Goal: Find specific page/section: Find specific page/section

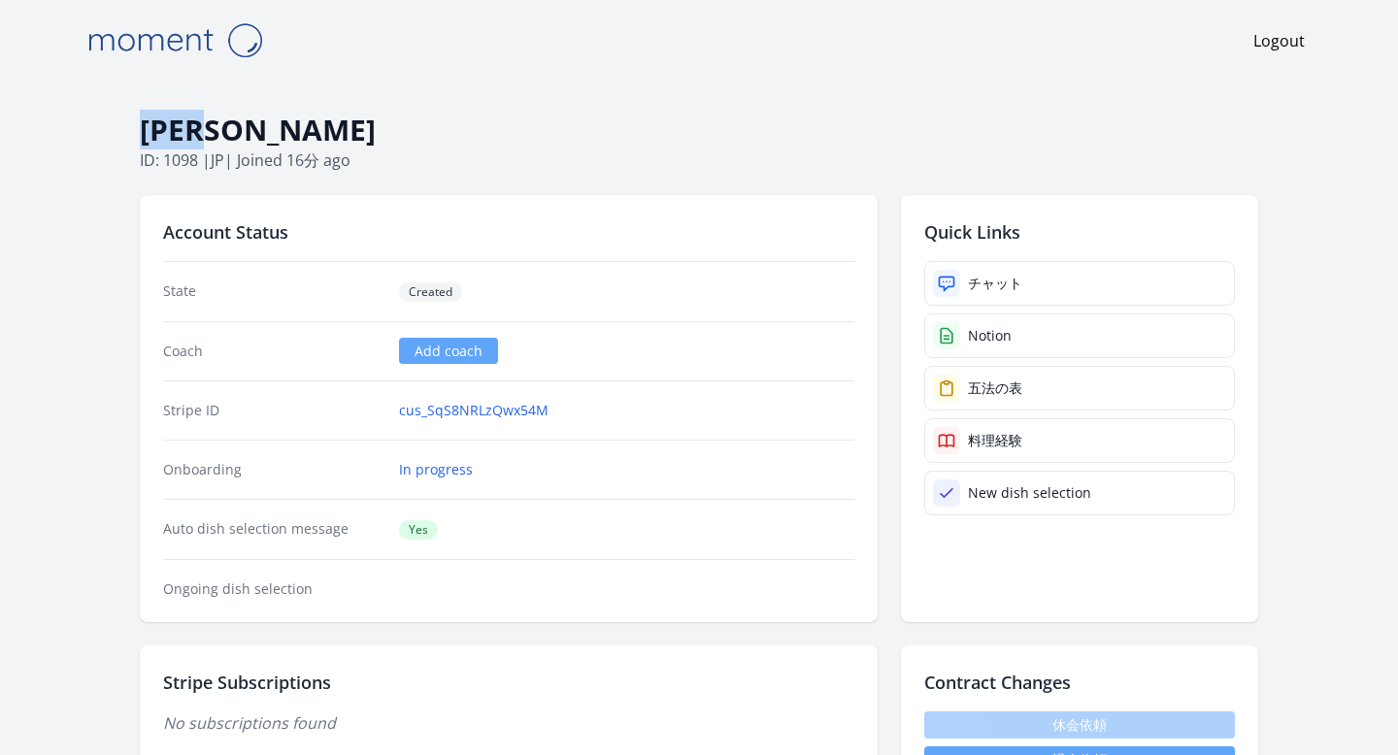
drag, startPoint x: 259, startPoint y: 129, endPoint x: 147, endPoint y: 128, distance: 112.6
click at [147, 128] on h1 "[PERSON_NAME]" at bounding box center [699, 130] width 1118 height 37
copy h1 "[PERSON_NAME]"
click at [956, 291] on div at bounding box center [946, 283] width 27 height 27
click at [968, 337] on div "Notion" at bounding box center [990, 335] width 44 height 19
